Goal: Task Accomplishment & Management: Manage account settings

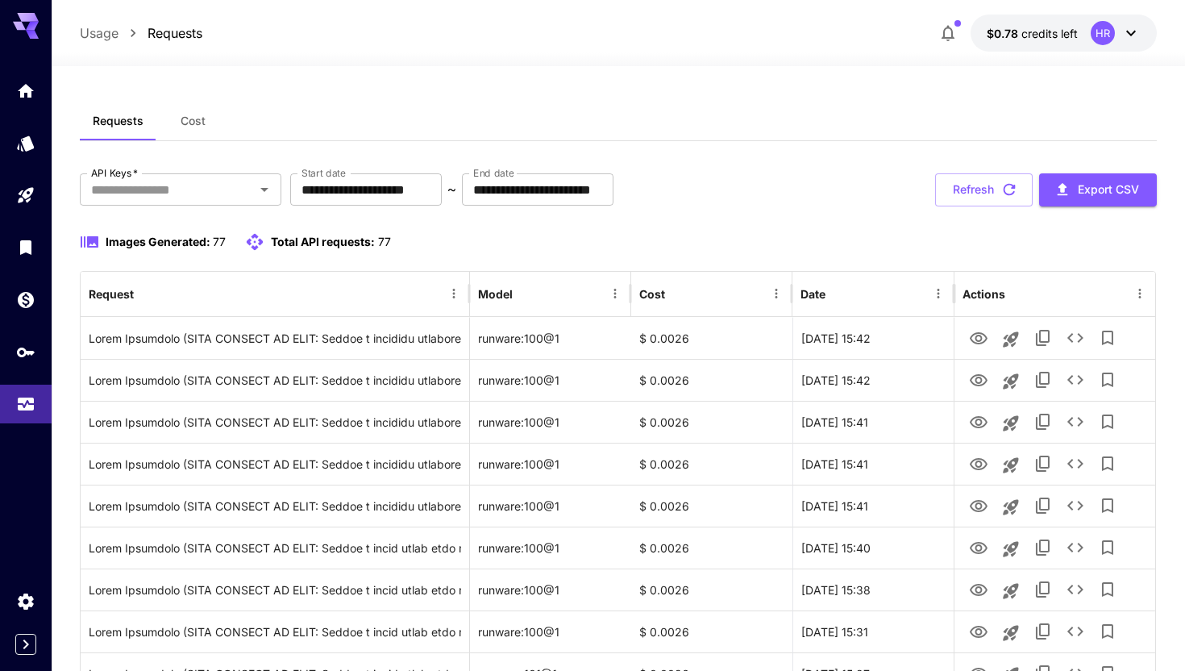
click at [965, 182] on button "Refresh" at bounding box center [984, 189] width 98 height 33
click at [985, 177] on button "Refresh" at bounding box center [984, 189] width 98 height 33
click at [978, 194] on button "Refresh" at bounding box center [984, 189] width 98 height 33
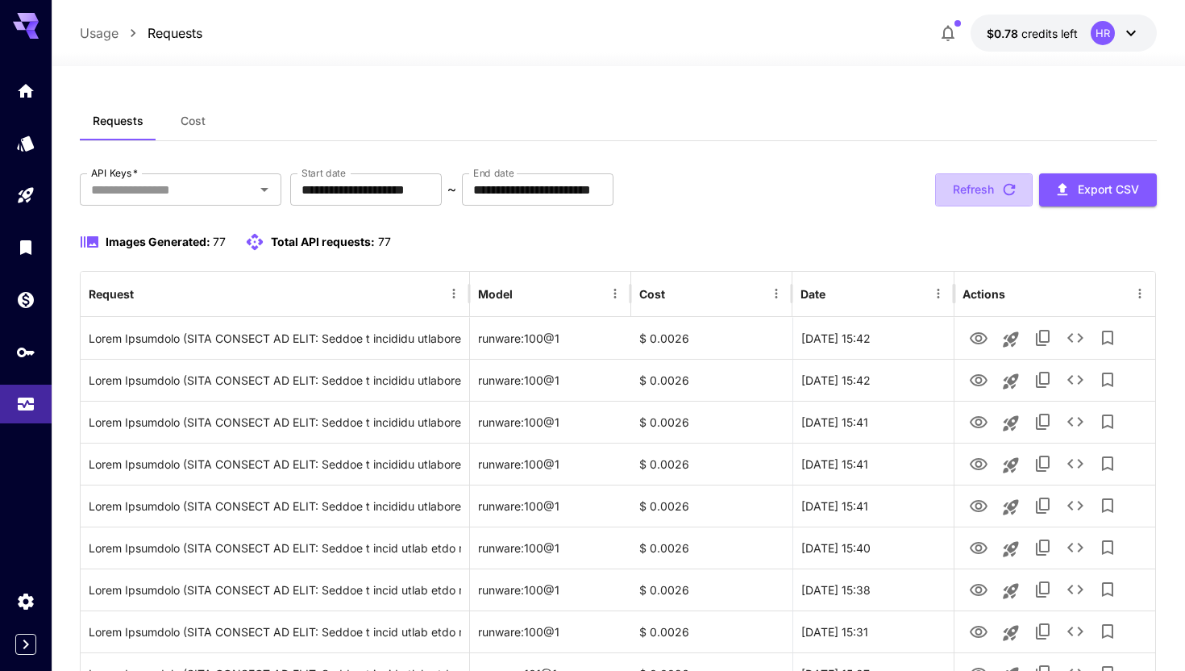
click at [978, 194] on button "Refresh" at bounding box center [984, 189] width 98 height 33
click at [985, 197] on button "Refresh" at bounding box center [984, 189] width 98 height 33
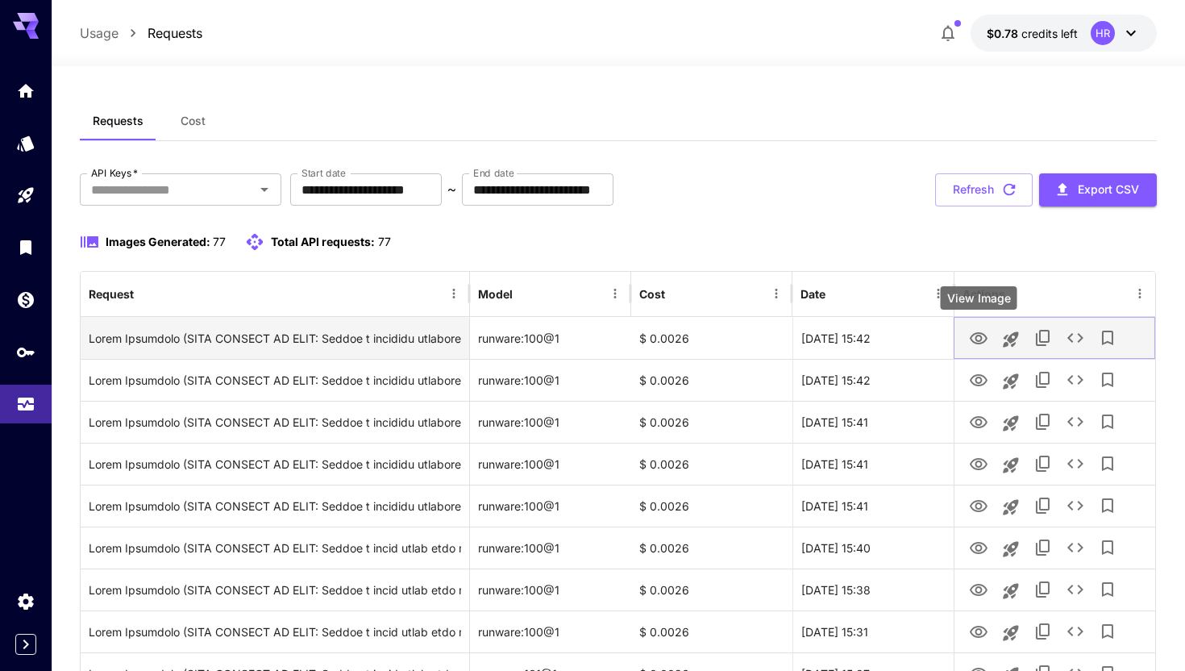
click at [979, 334] on icon "View Image" at bounding box center [978, 338] width 19 height 19
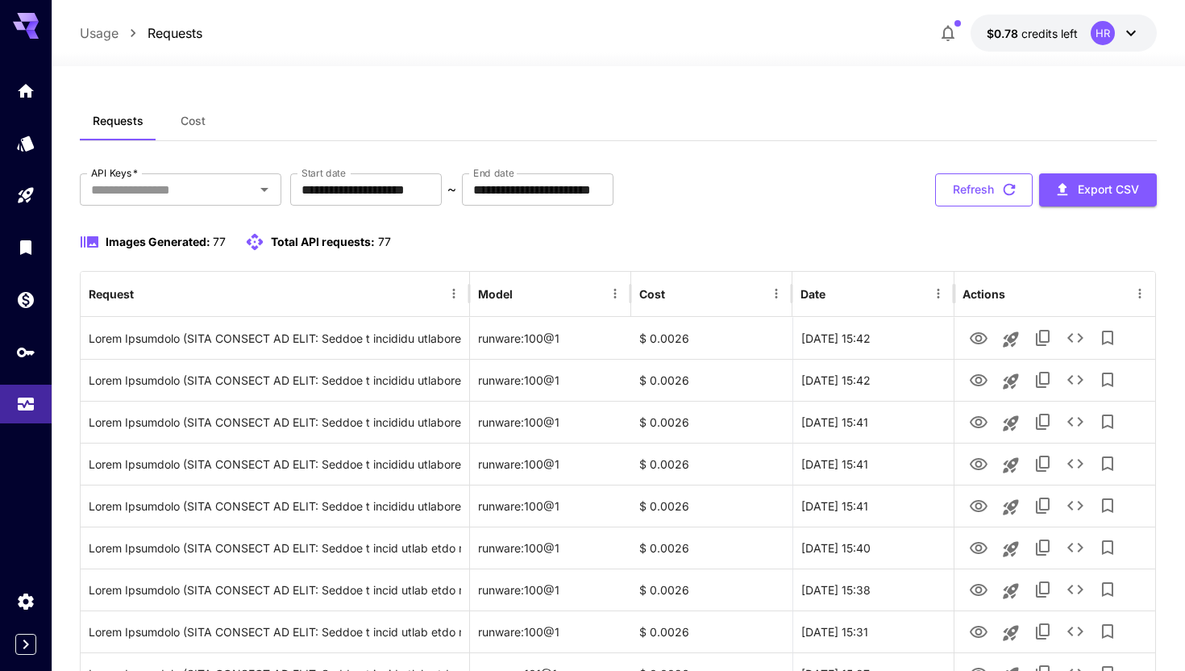
click at [964, 194] on button "Refresh" at bounding box center [984, 189] width 98 height 33
click at [968, 189] on button "Refresh" at bounding box center [984, 189] width 98 height 33
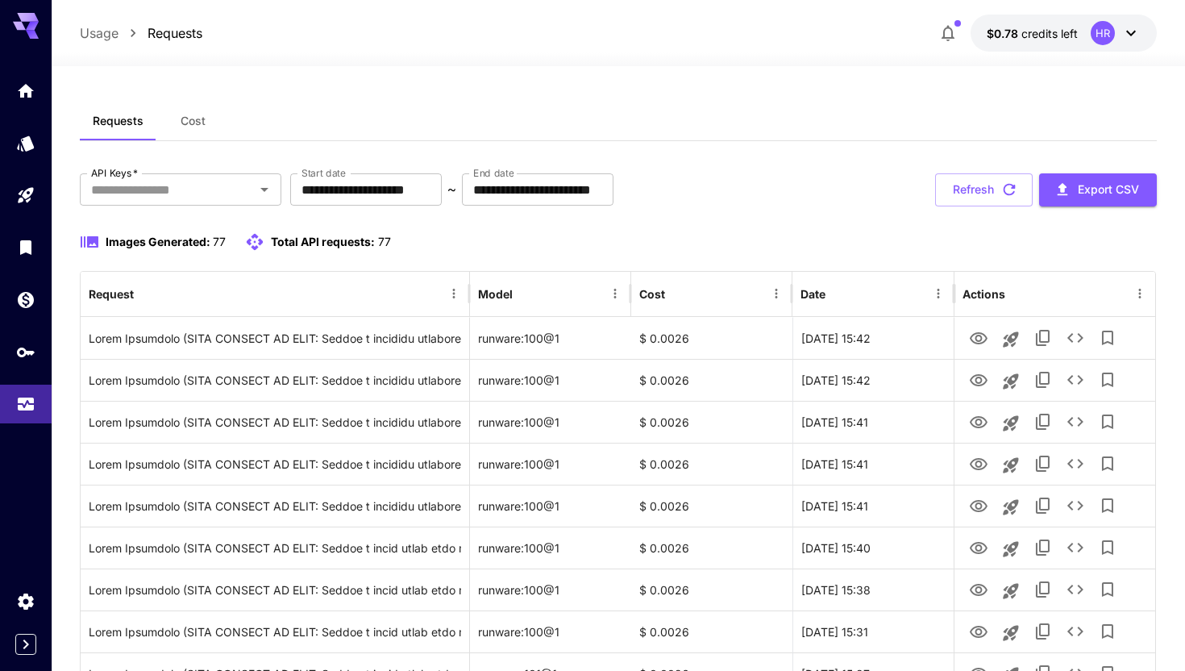
click at [968, 189] on button "Refresh" at bounding box center [984, 189] width 98 height 33
click at [23, 350] on icon "API Keys" at bounding box center [27, 346] width 19 height 19
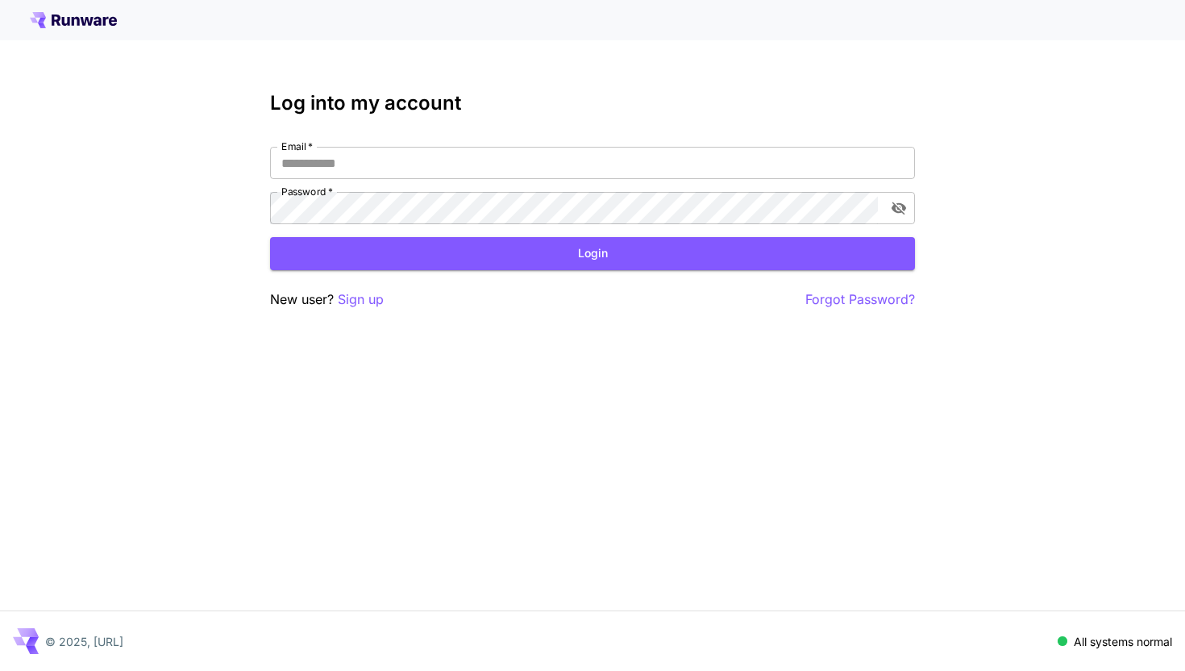
type input "**********"
click at [390, 260] on button "Login" at bounding box center [592, 253] width 645 height 33
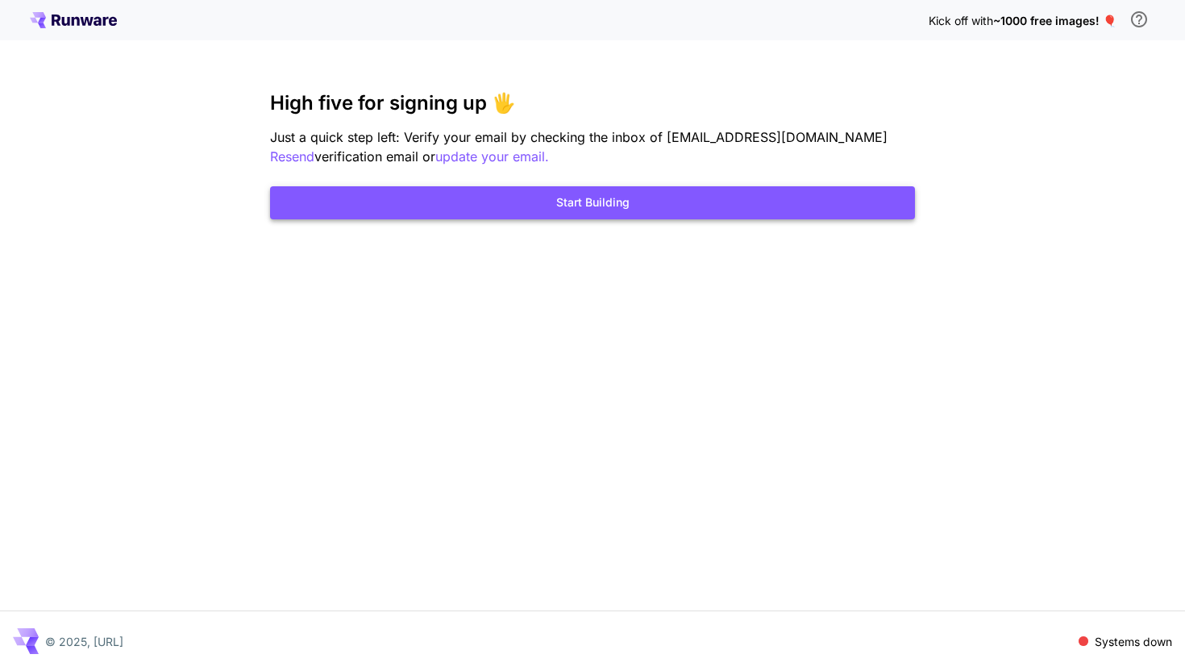
click at [584, 201] on button "Start Building" at bounding box center [592, 202] width 645 height 33
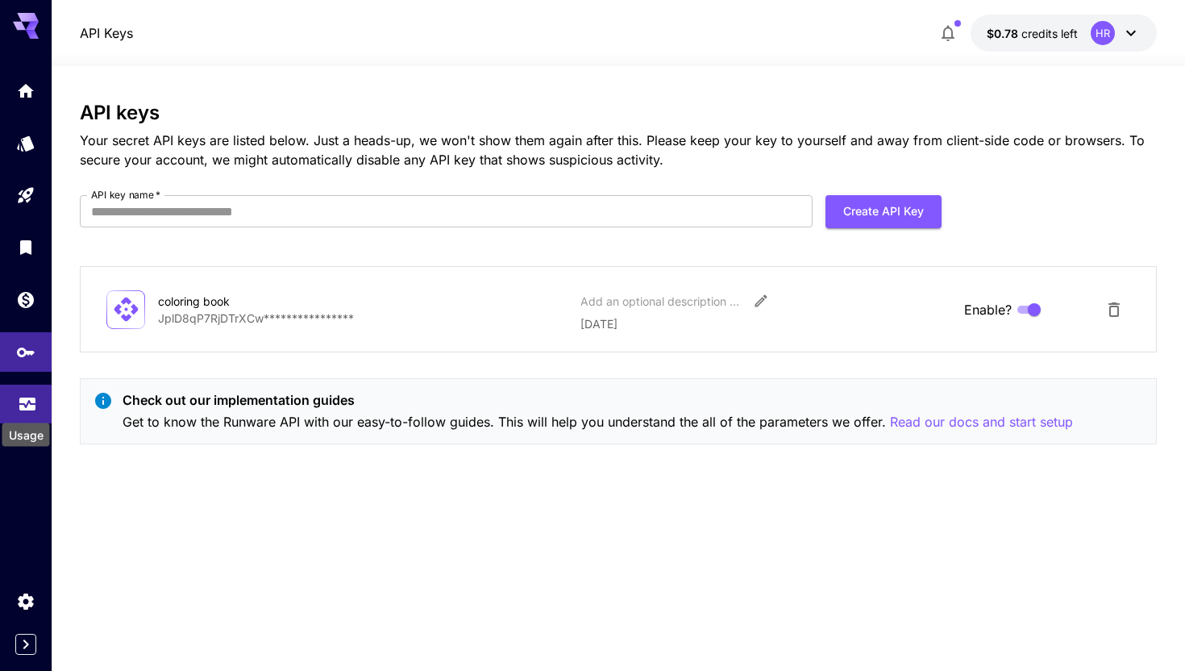
click at [20, 401] on icon "Usage" at bounding box center [27, 397] width 16 height 8
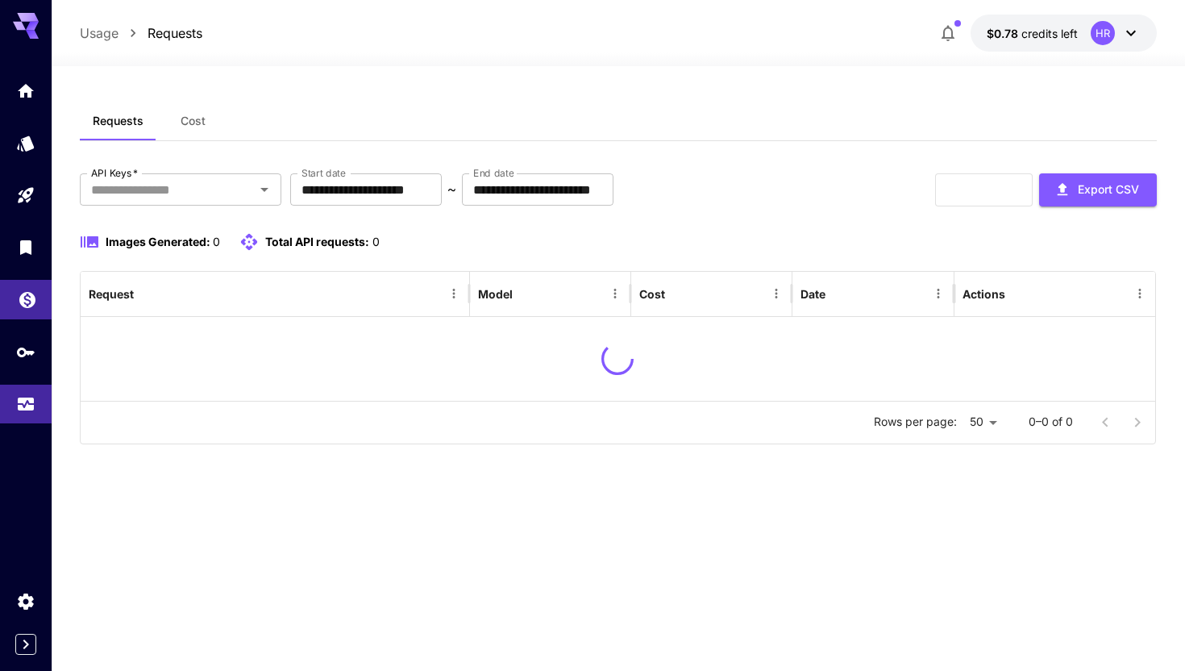
click at [23, 289] on icon "Wallet" at bounding box center [27, 294] width 19 height 19
